Goal: Find specific page/section: Find specific page/section

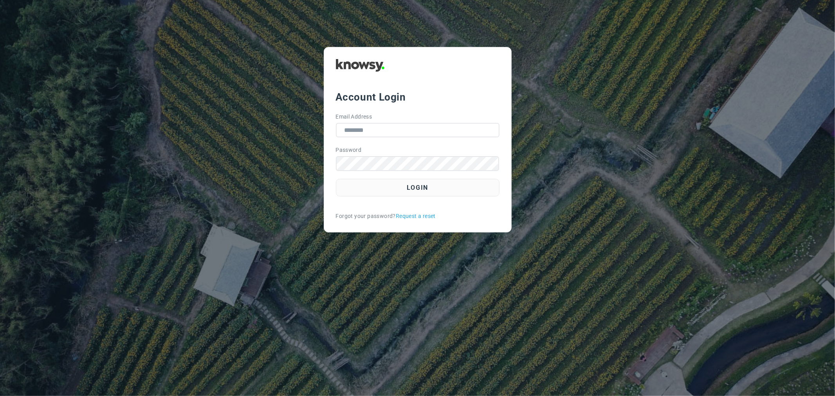
type input "**********"
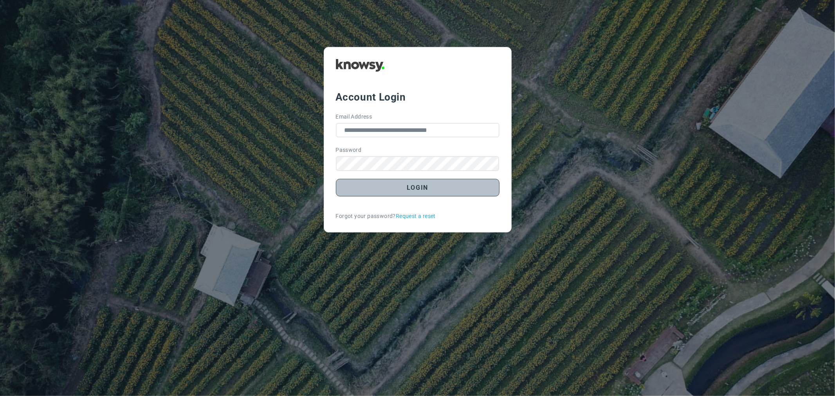
click at [445, 190] on button "Login" at bounding box center [418, 188] width 164 height 18
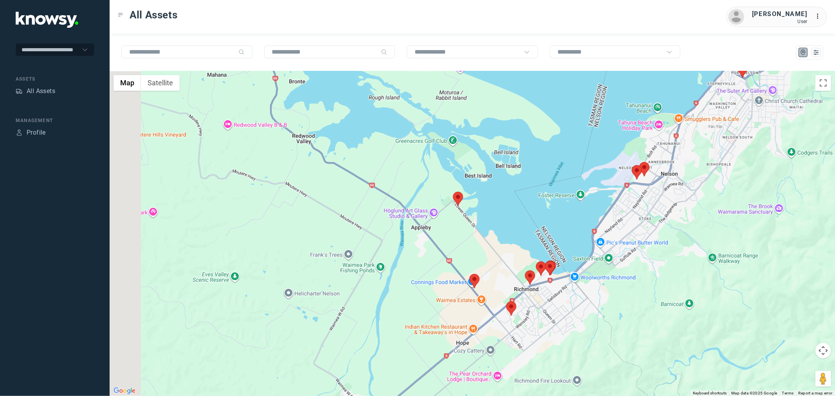
drag, startPoint x: 436, startPoint y: 360, endPoint x: 478, endPoint y: 301, distance: 72.5
click at [478, 301] on div at bounding box center [472, 233] width 725 height 325
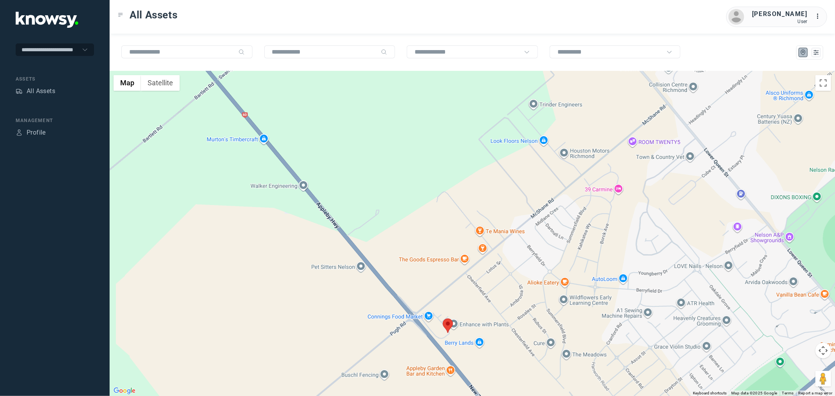
click at [443, 319] on area at bounding box center [443, 319] width 0 height 0
click at [470, 275] on button "Close" at bounding box center [470, 281] width 19 height 19
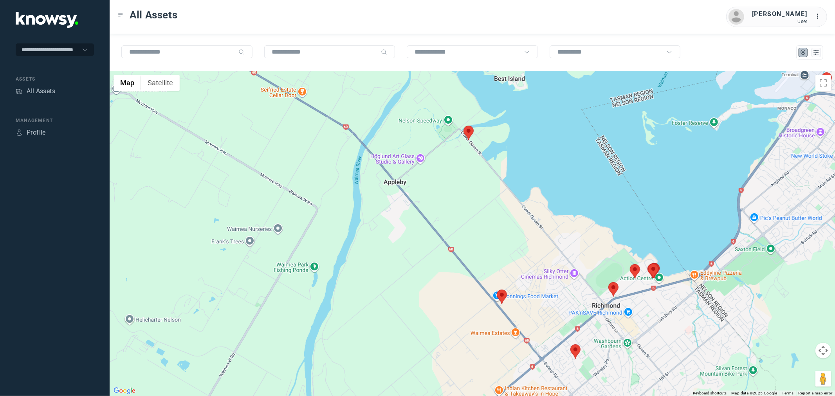
click at [463, 126] on area at bounding box center [463, 126] width 0 height 0
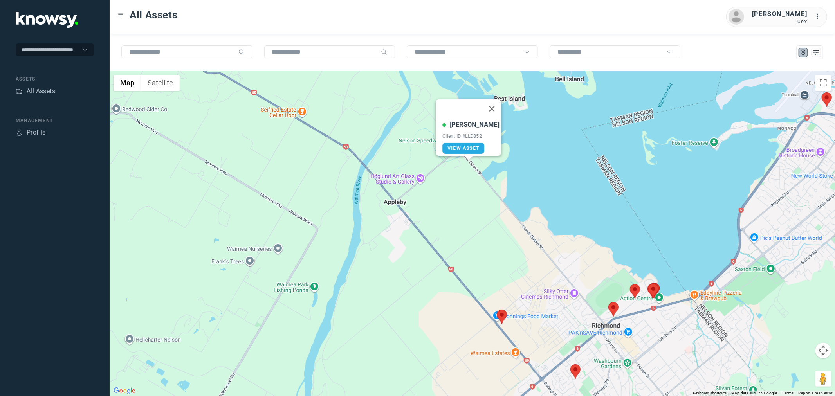
click at [570, 364] on area at bounding box center [570, 364] width 0 height 0
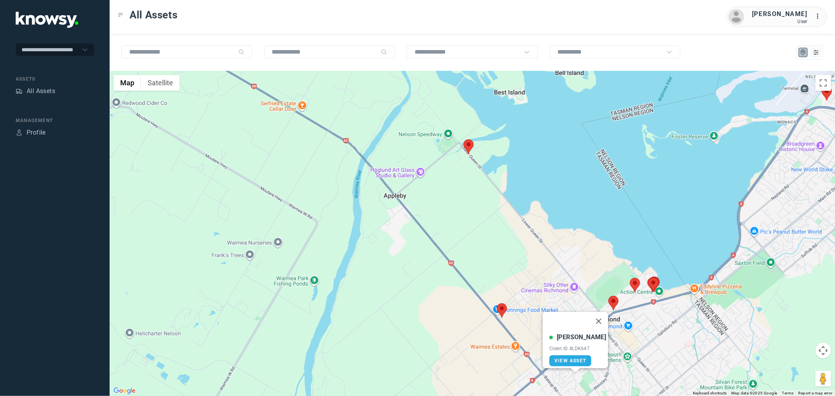
click at [608, 296] on area at bounding box center [608, 296] width 0 height 0
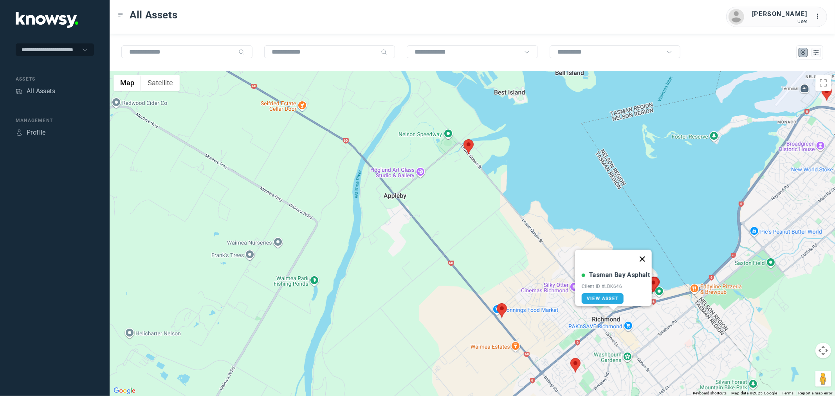
click at [646, 253] on button "Close" at bounding box center [642, 259] width 19 height 19
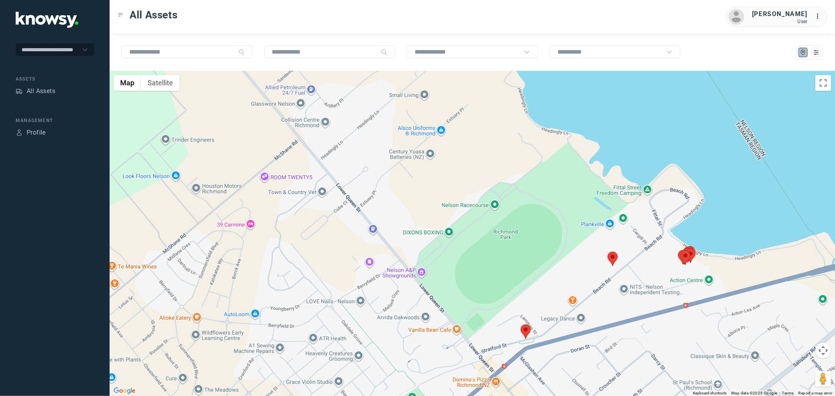
click at [607, 252] on area at bounding box center [607, 252] width 0 height 0
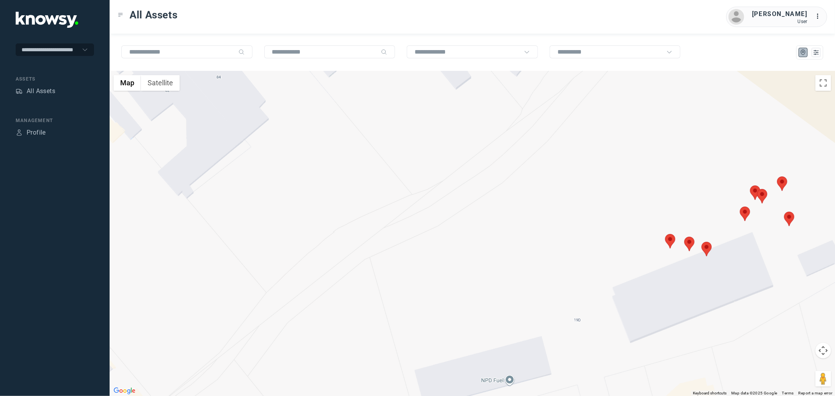
click at [740, 207] on area at bounding box center [740, 207] width 0 height 0
click at [701, 242] on area at bounding box center [701, 242] width 0 height 0
click at [665, 234] on area at bounding box center [665, 234] width 0 height 0
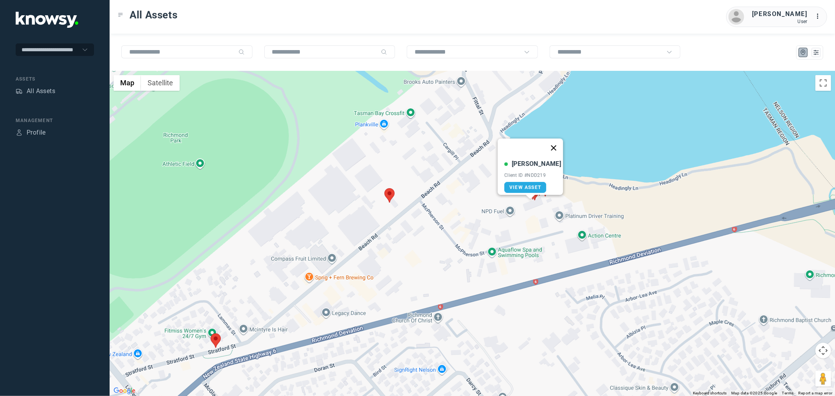
click at [548, 146] on button "Close" at bounding box center [553, 148] width 19 height 19
click at [384, 188] on area at bounding box center [384, 188] width 0 height 0
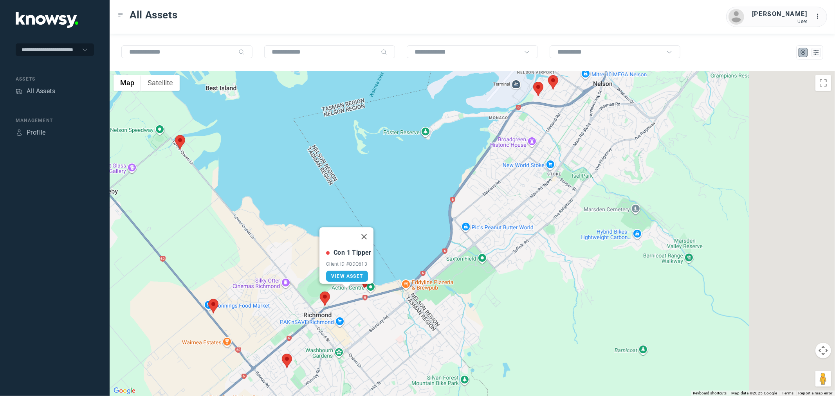
drag, startPoint x: 652, startPoint y: 160, endPoint x: 441, endPoint y: 237, distance: 224.1
click at [442, 237] on div "Con 1 Tipper Client ID #QDQ613 View Asset" at bounding box center [472, 233] width 725 height 325
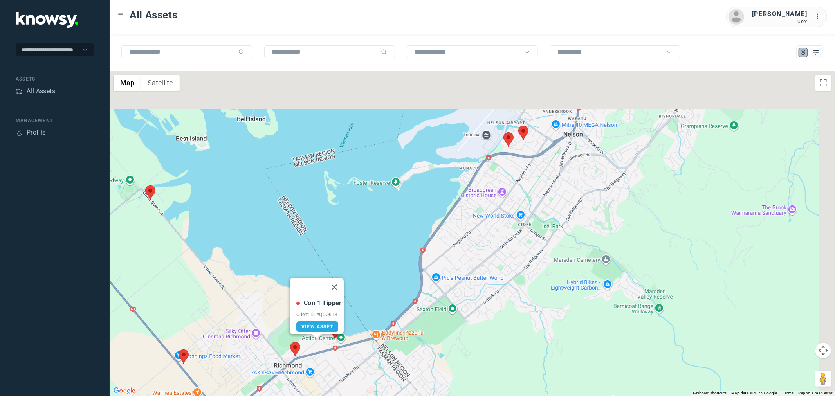
drag, startPoint x: 550, startPoint y: 85, endPoint x: 518, endPoint y: 147, distance: 70.2
click at [518, 140] on div at bounding box center [523, 133] width 10 height 14
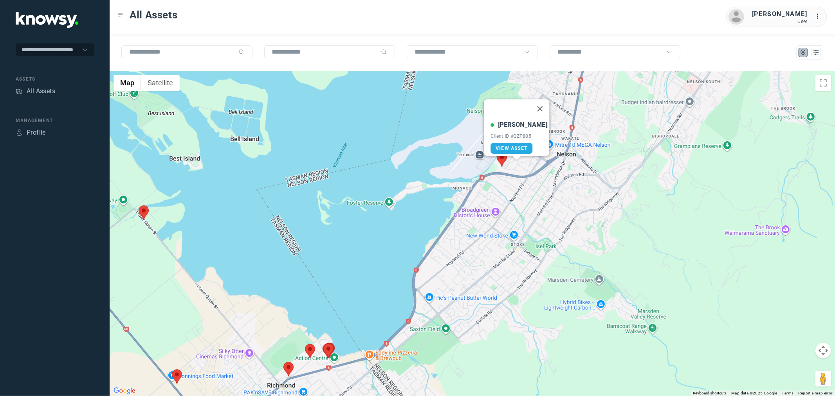
click at [497, 152] on area at bounding box center [497, 152] width 0 height 0
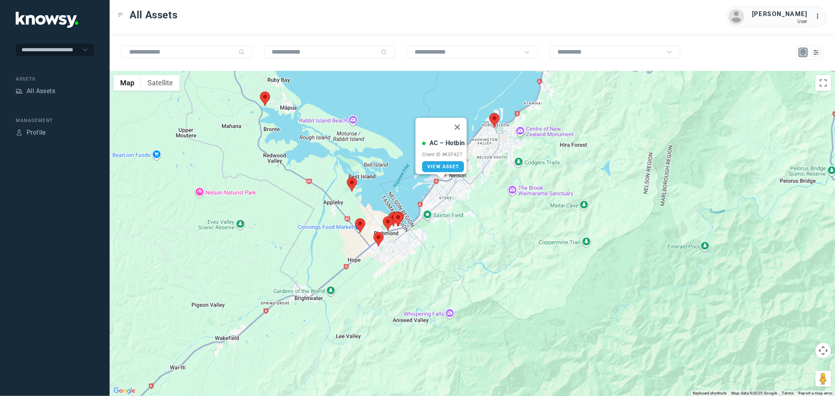
click at [489, 113] on area at bounding box center [489, 113] width 0 height 0
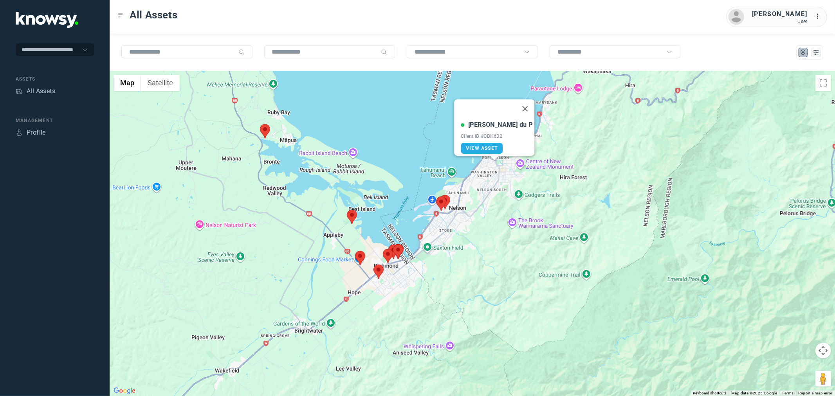
click at [260, 124] on area at bounding box center [260, 124] width 0 height 0
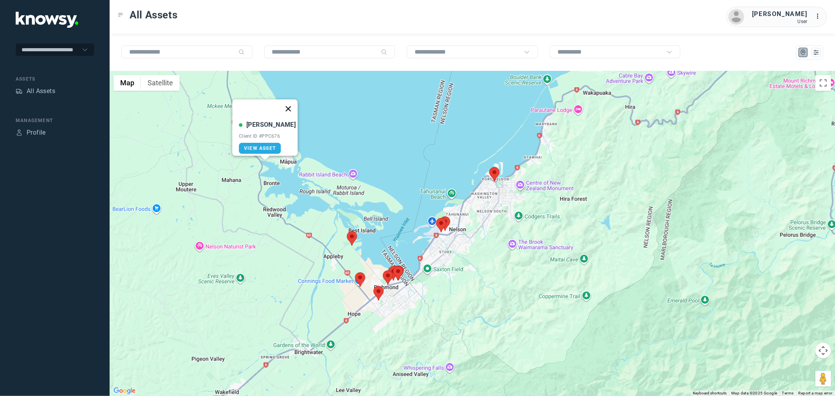
click at [283, 104] on button "Close" at bounding box center [288, 108] width 19 height 19
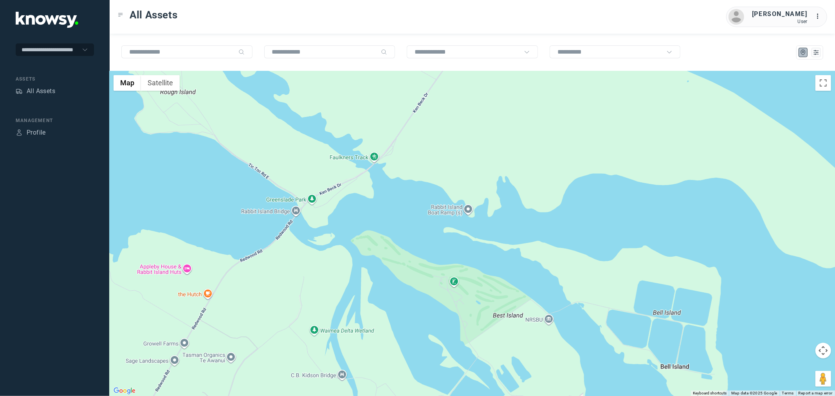
drag, startPoint x: 322, startPoint y: 141, endPoint x: 349, endPoint y: 214, distance: 77.6
click at [349, 214] on div "To navigate, press the arrow keys." at bounding box center [472, 233] width 725 height 325
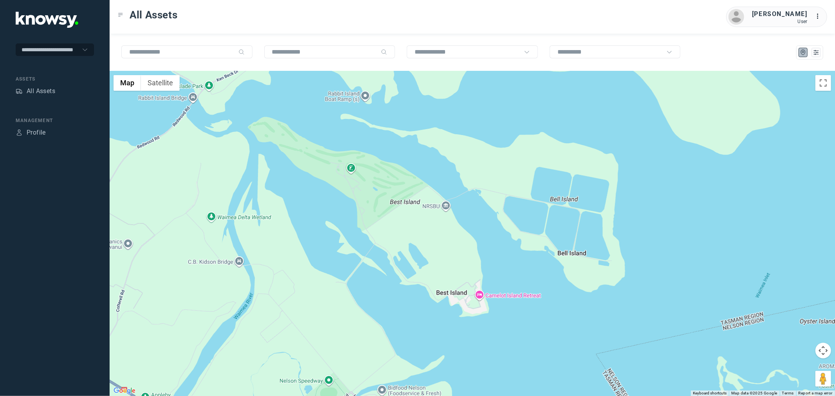
drag, startPoint x: 531, startPoint y: 322, endPoint x: 439, endPoint y: 221, distance: 136.6
click at [439, 221] on div "To navigate, press the arrow keys." at bounding box center [472, 233] width 725 height 325
